Goal: Transaction & Acquisition: Purchase product/service

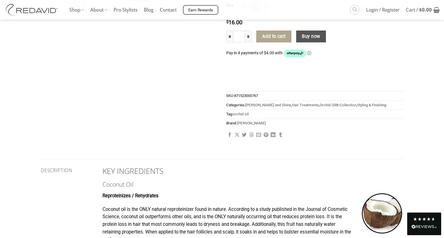
scroll to position [191, 0]
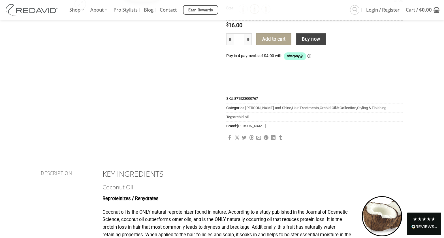
click at [319, 41] on button "Buy now" at bounding box center [311, 39] width 30 height 12
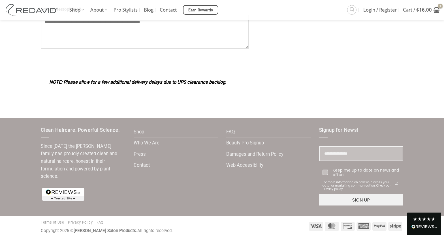
scroll to position [590, 0]
